Goal: Learn about a topic

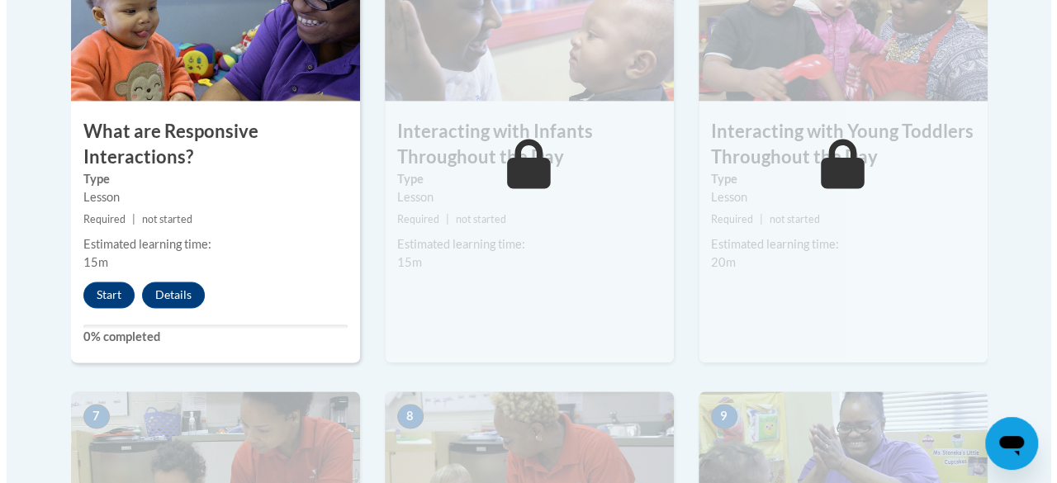
scroll to position [1120, 0]
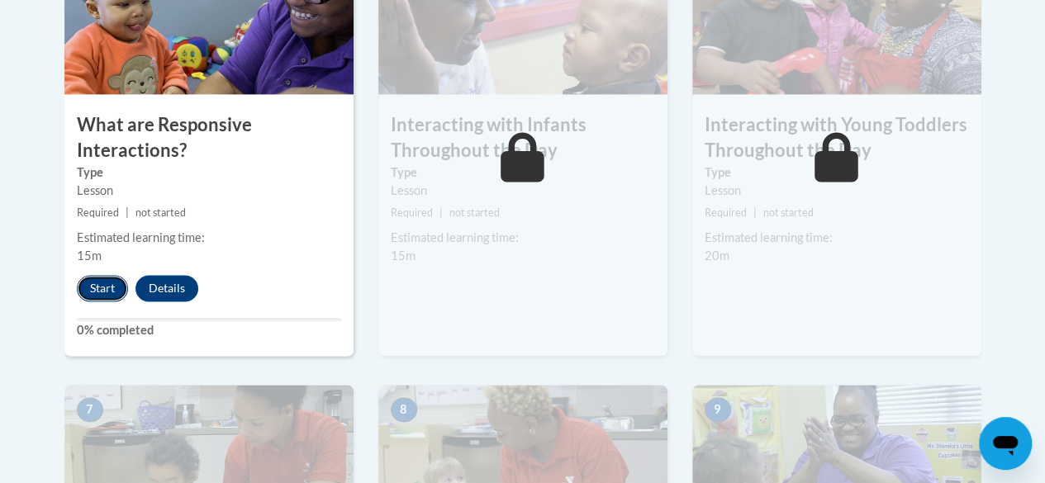
click at [94, 291] on button "Start" at bounding box center [102, 288] width 51 height 26
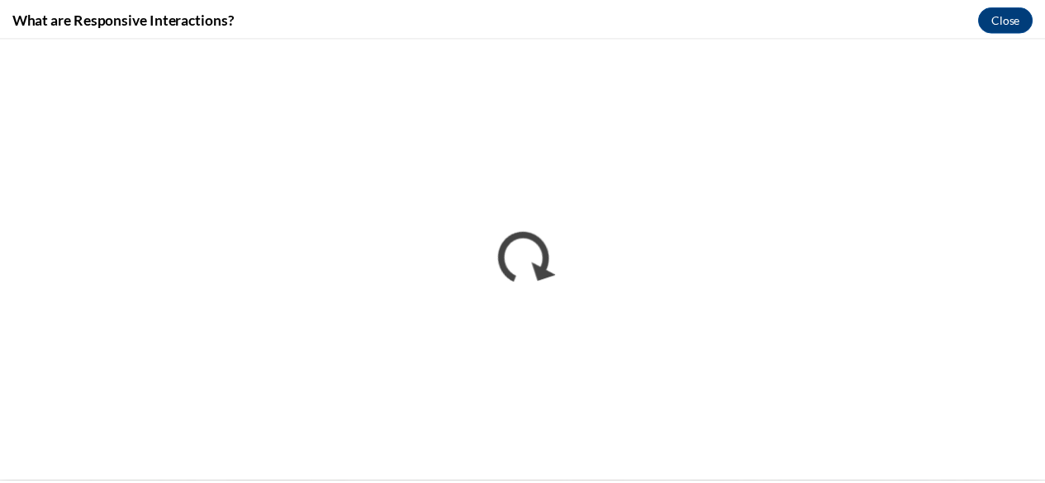
scroll to position [0, 0]
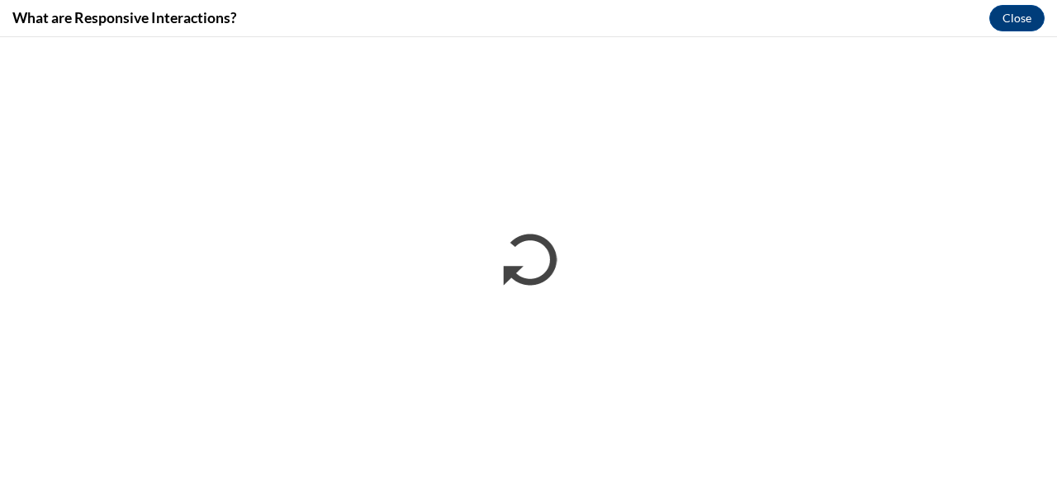
click at [406, 36] on div "What are Responsive Interactions? Close" at bounding box center [528, 18] width 1057 height 37
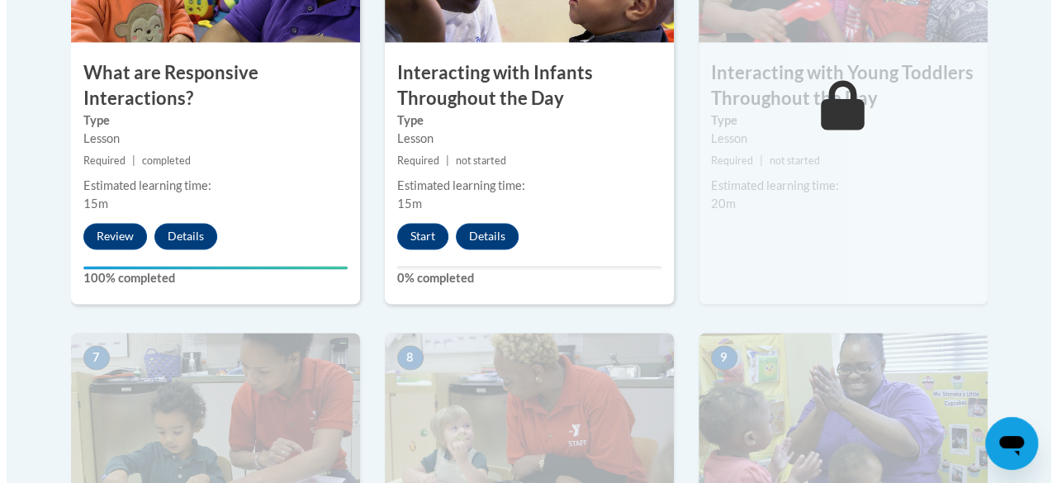
scroll to position [1156, 0]
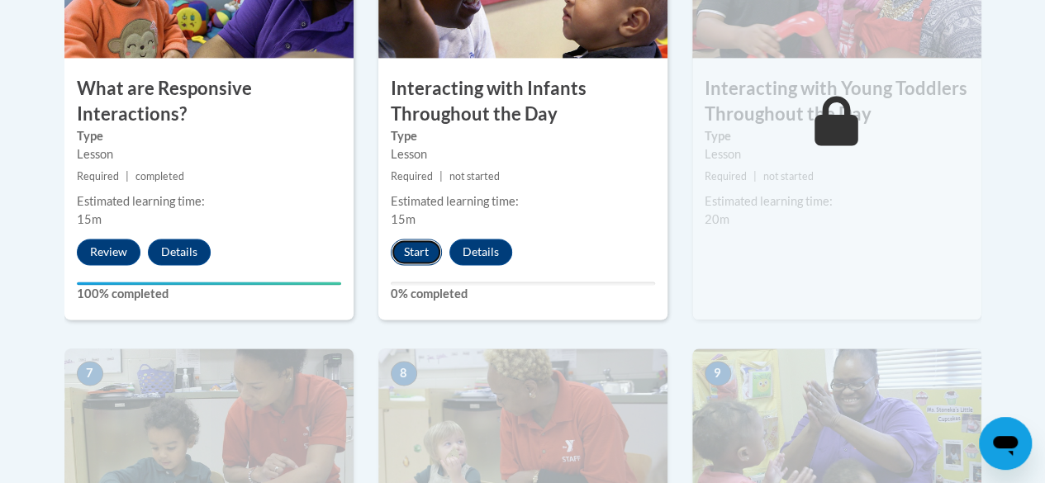
click at [398, 245] on button "Start" at bounding box center [416, 252] width 51 height 26
